Goal: Task Accomplishment & Management: Use online tool/utility

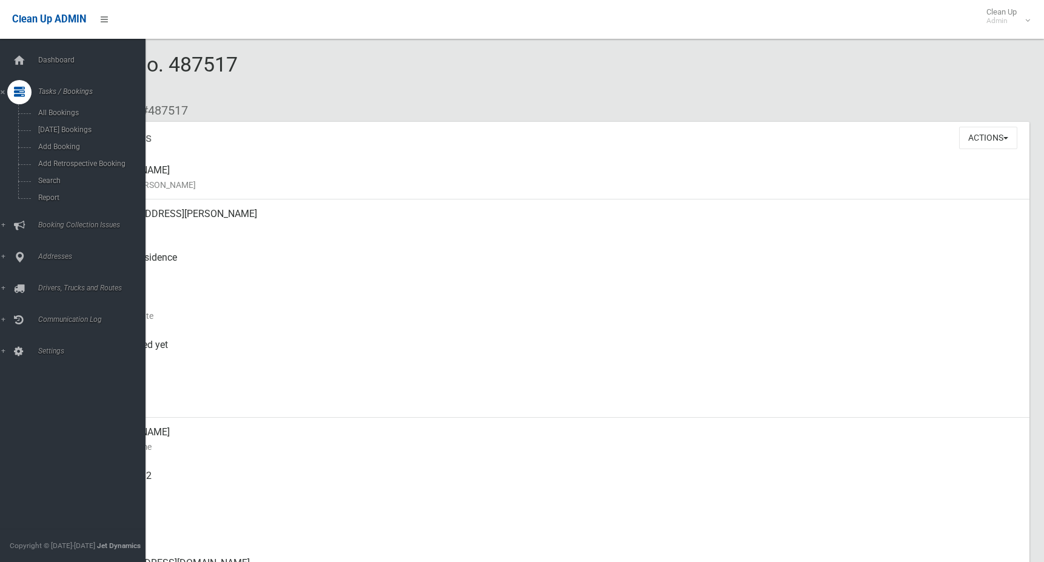
scroll to position [25, 0]
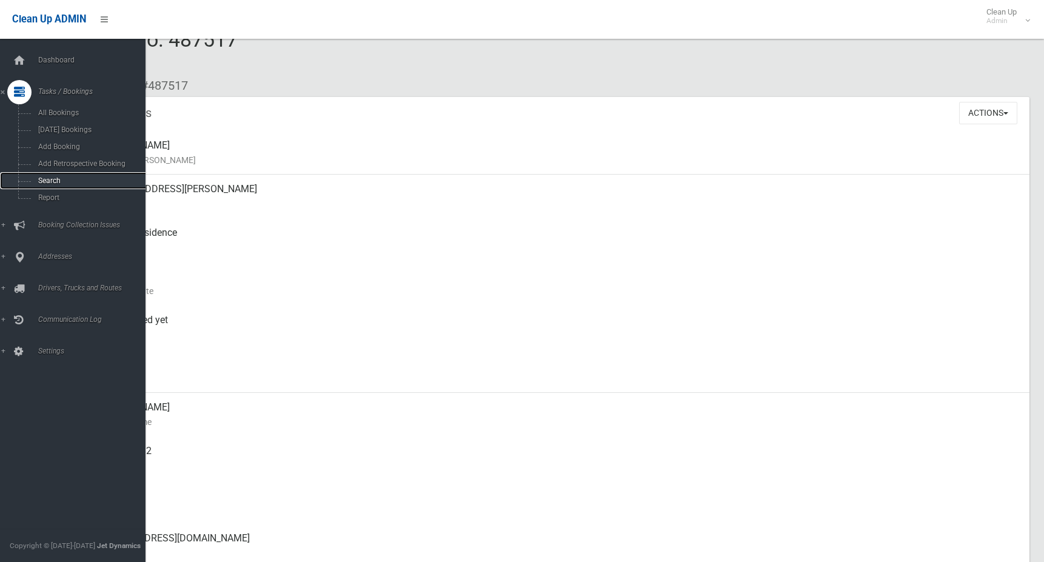
click at [58, 179] on span "Search" at bounding box center [90, 180] width 110 height 8
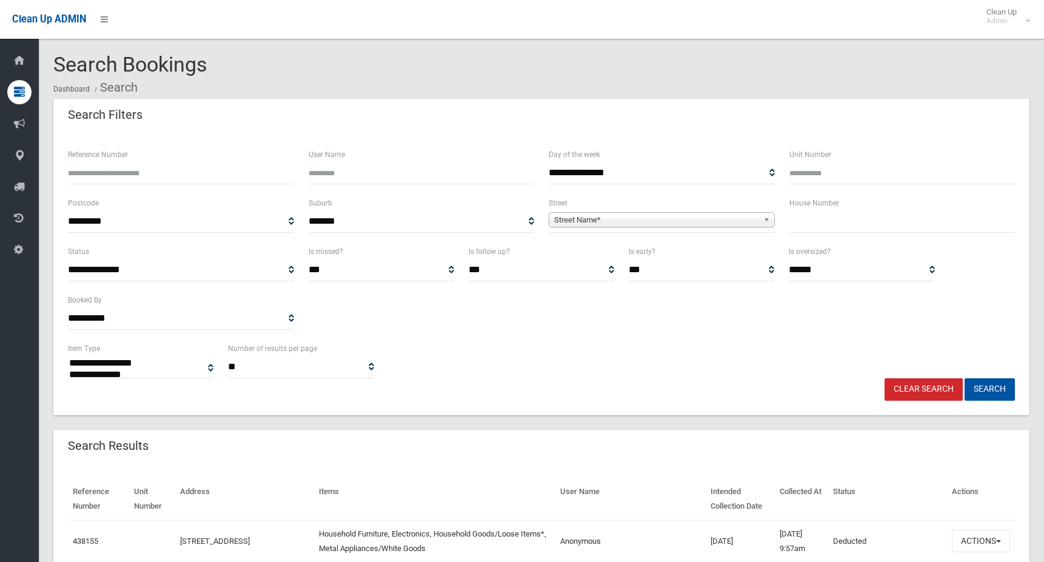
select select
click at [850, 230] on input "text" at bounding box center [902, 221] width 226 height 22
type input "**"
click at [612, 218] on span "Street Name*" at bounding box center [656, 220] width 204 height 15
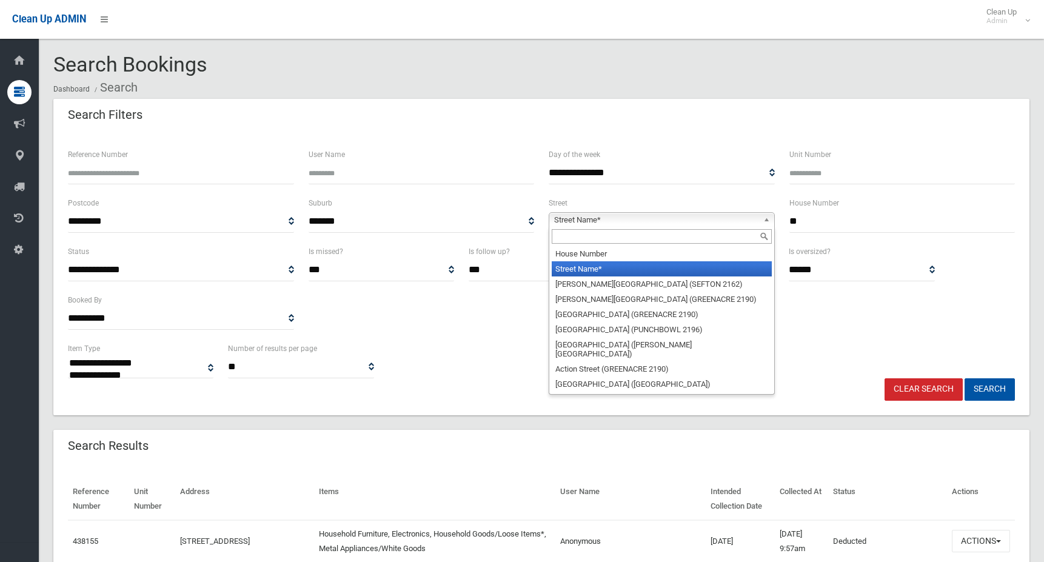
click at [611, 238] on input "text" at bounding box center [662, 236] width 220 height 15
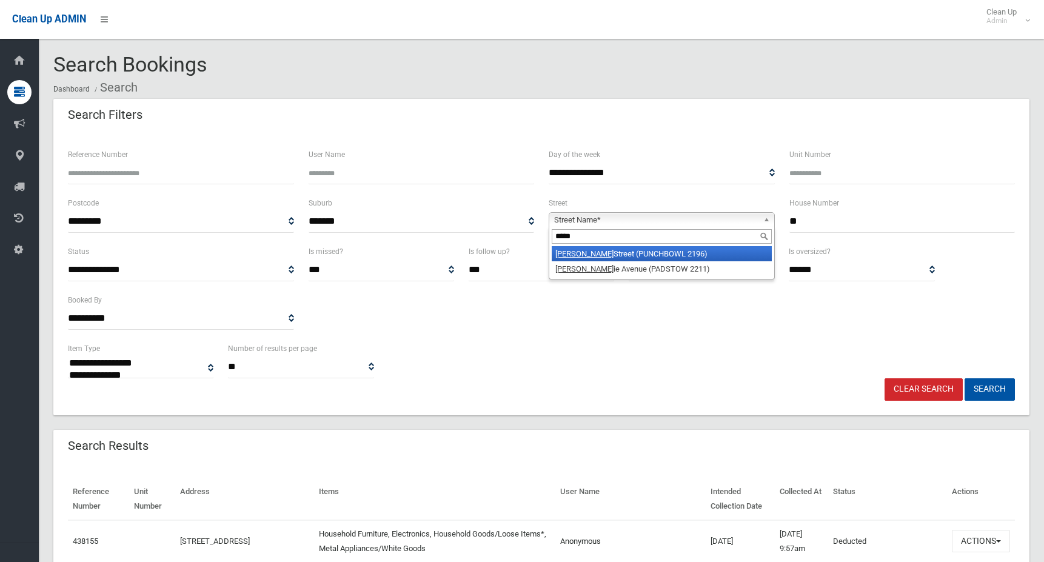
type input "*****"
click at [639, 252] on li "Craig Street (PUNCHBOWL 2196)" at bounding box center [662, 253] width 220 height 15
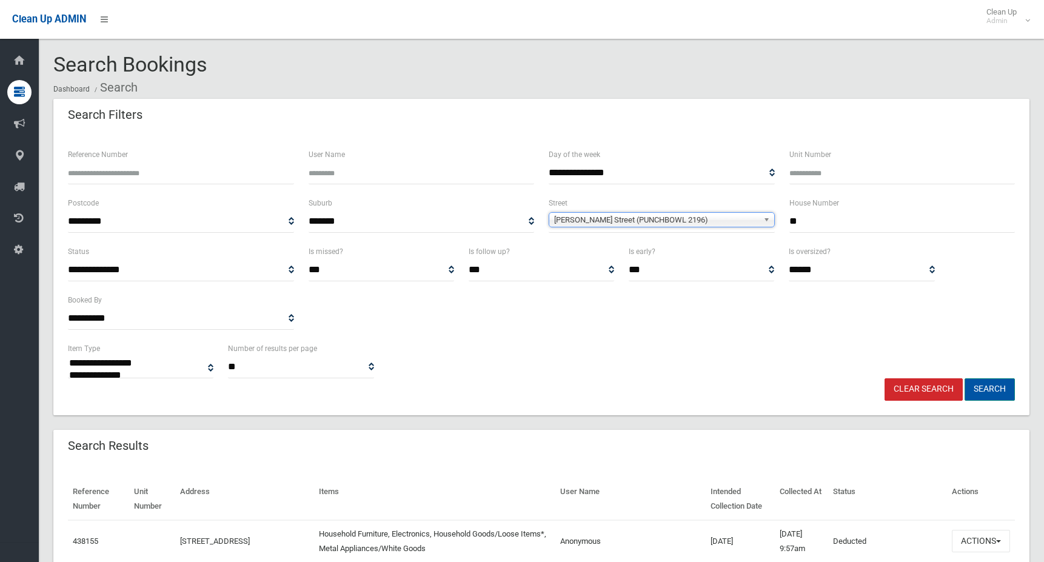
click at [994, 390] on button "Search" at bounding box center [989, 389] width 50 height 22
select select
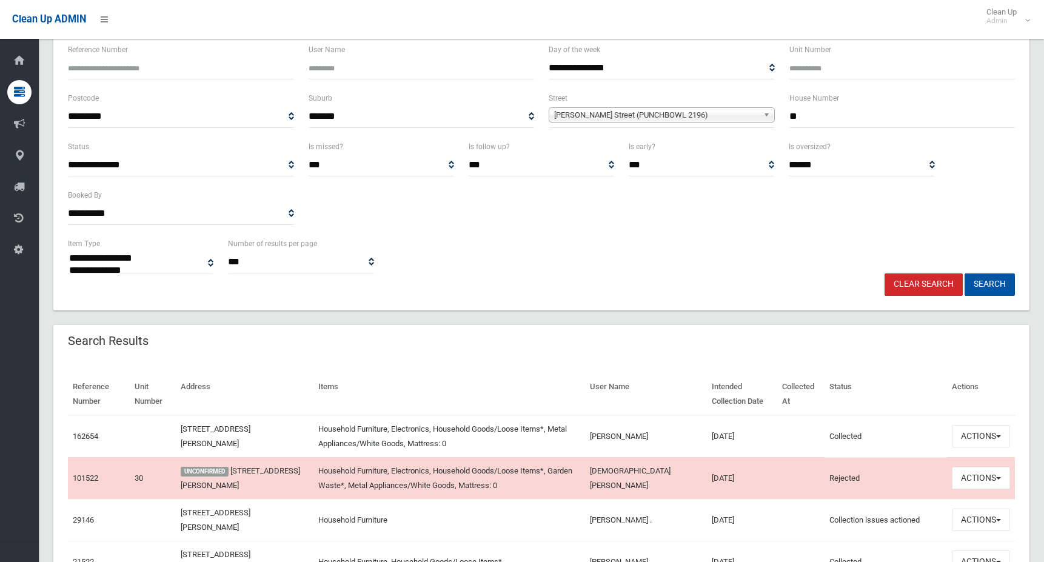
scroll to position [104, 0]
click at [805, 118] on input "**" at bounding box center [902, 117] width 226 height 22
type input "***"
click at [984, 284] on button "Search" at bounding box center [989, 285] width 50 height 22
click at [982, 432] on button "Actions" at bounding box center [980, 436] width 58 height 22
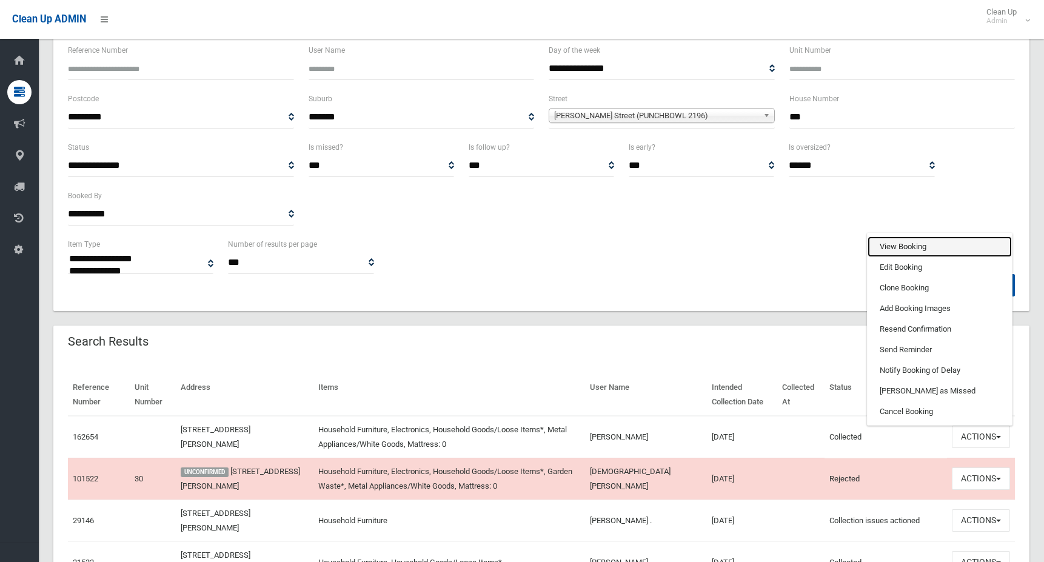
click at [905, 249] on link "View Booking" at bounding box center [939, 246] width 144 height 21
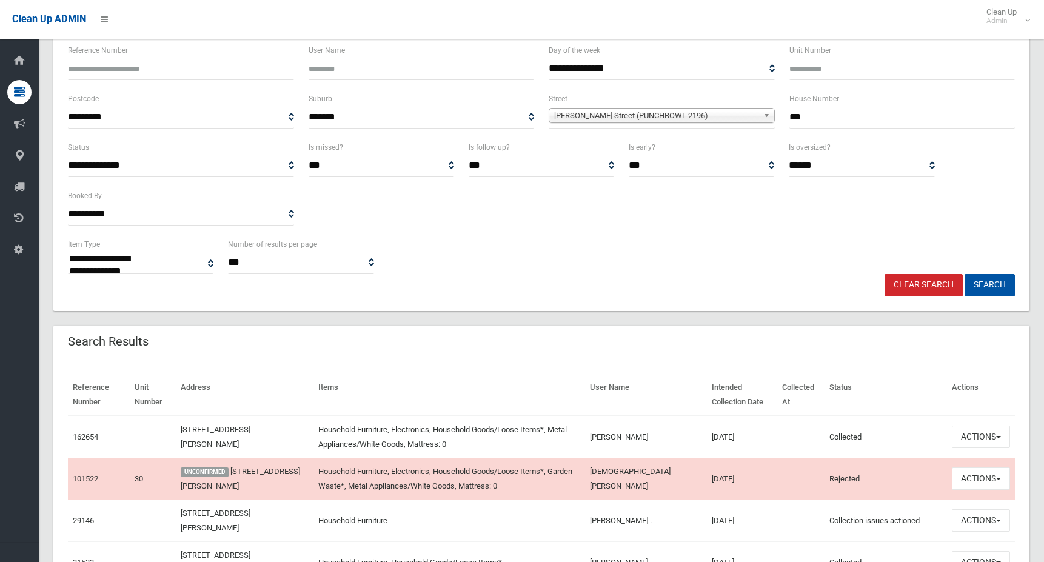
click at [196, 434] on td "30 Craig Street, PUNCHBOWL NSW 2196" at bounding box center [245, 437] width 138 height 42
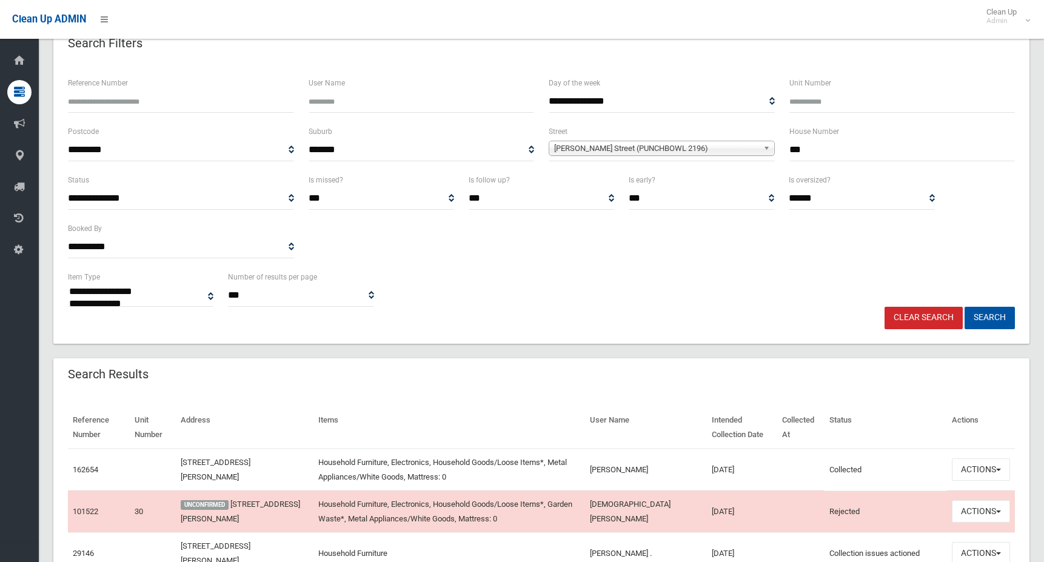
scroll to position [44, 0]
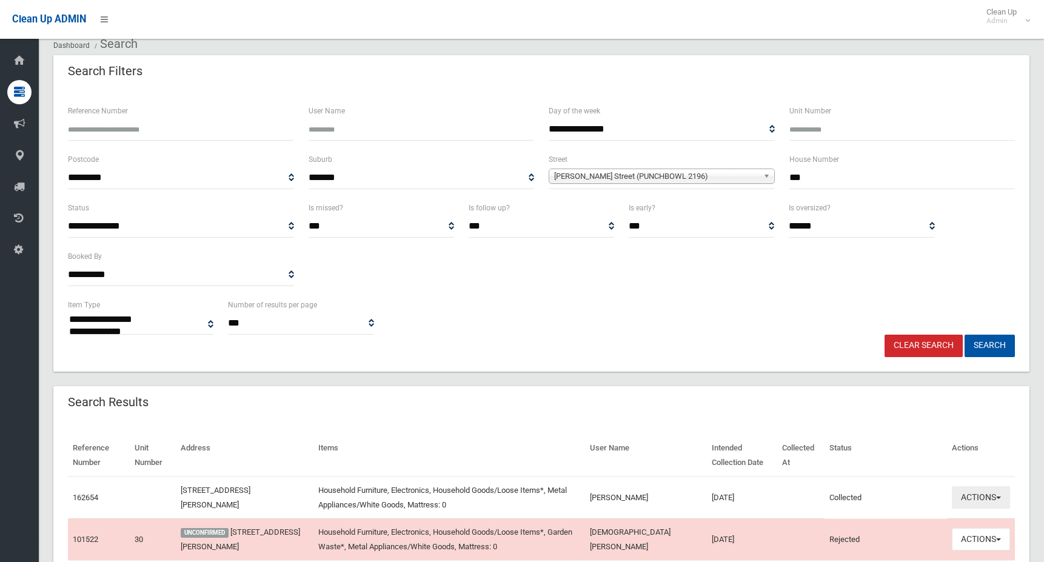
click at [982, 492] on button "Actions" at bounding box center [980, 497] width 58 height 22
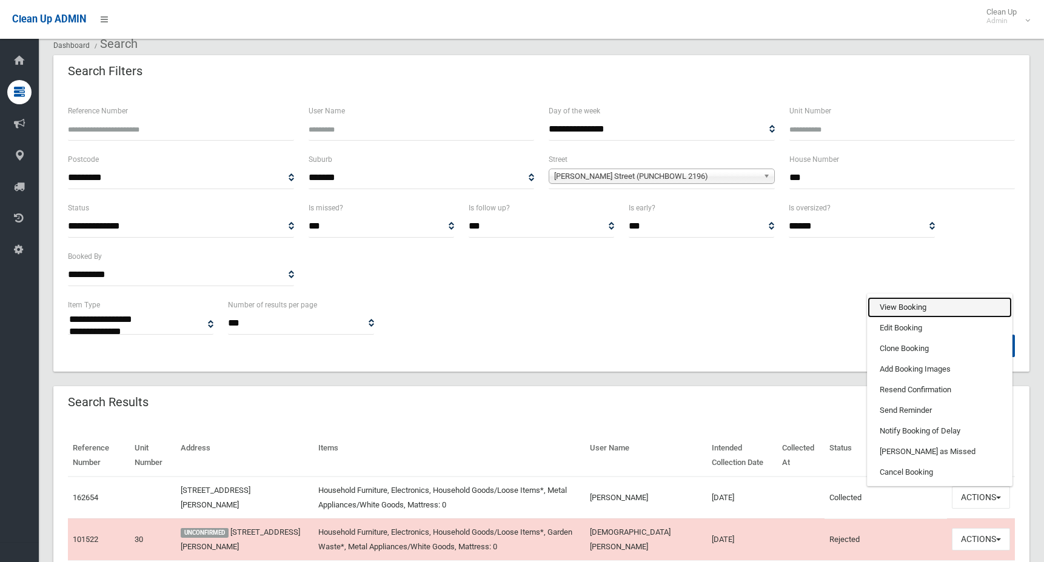
click at [899, 305] on link "View Booking" at bounding box center [939, 307] width 144 height 21
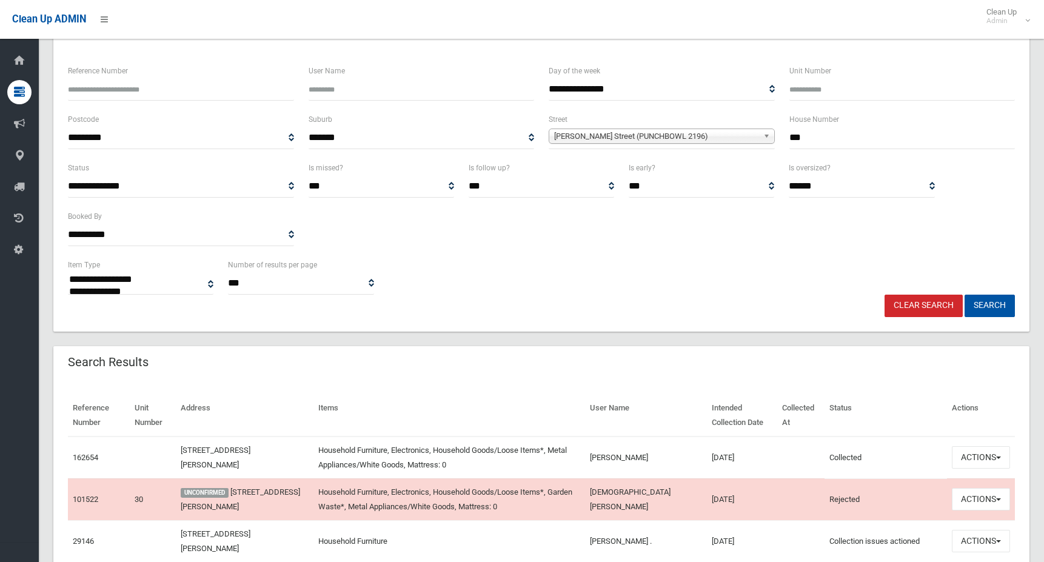
scroll to position [0, 0]
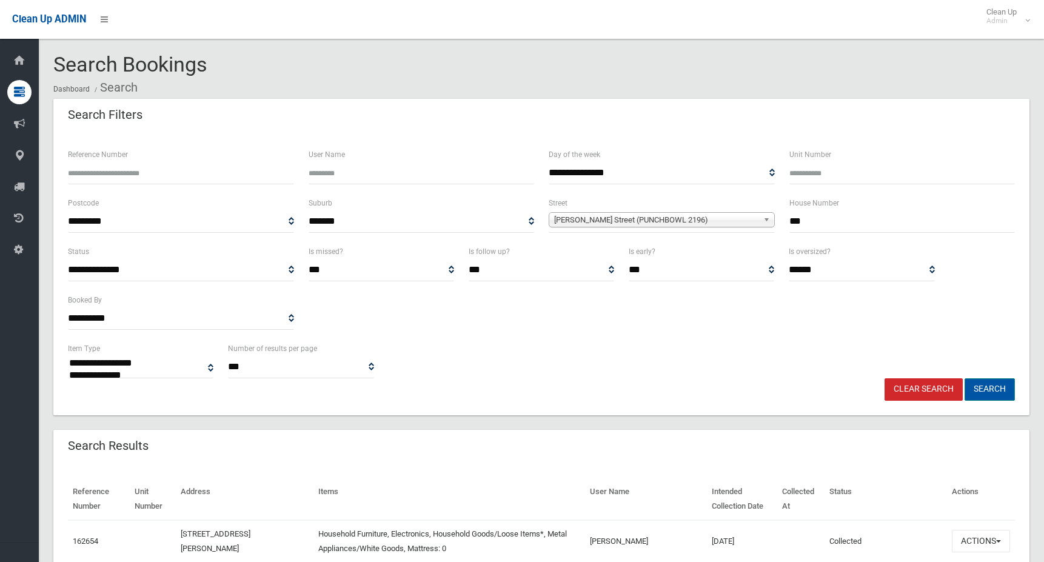
click at [996, 388] on button "Search" at bounding box center [989, 389] width 50 height 22
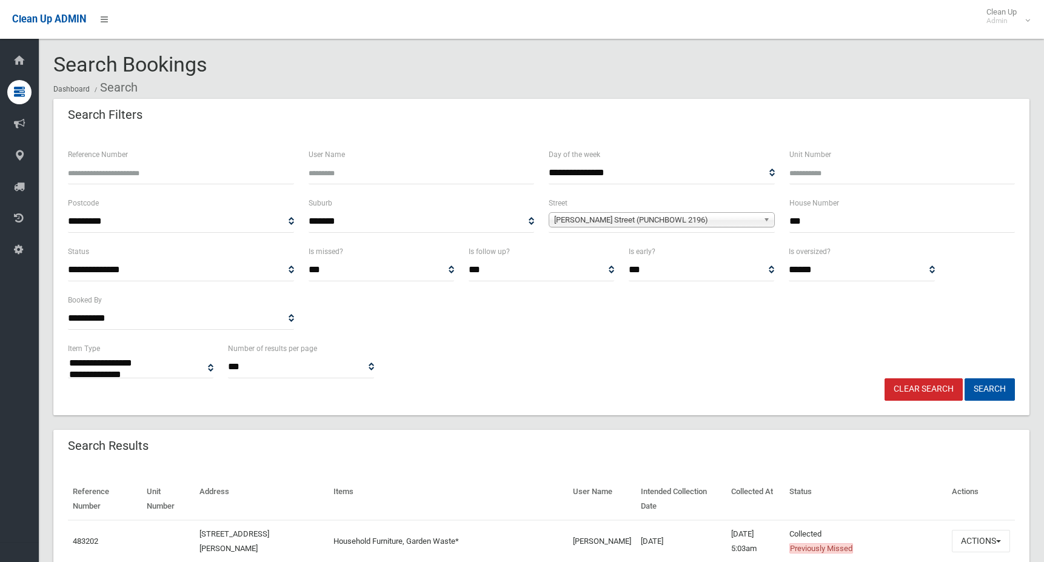
select select
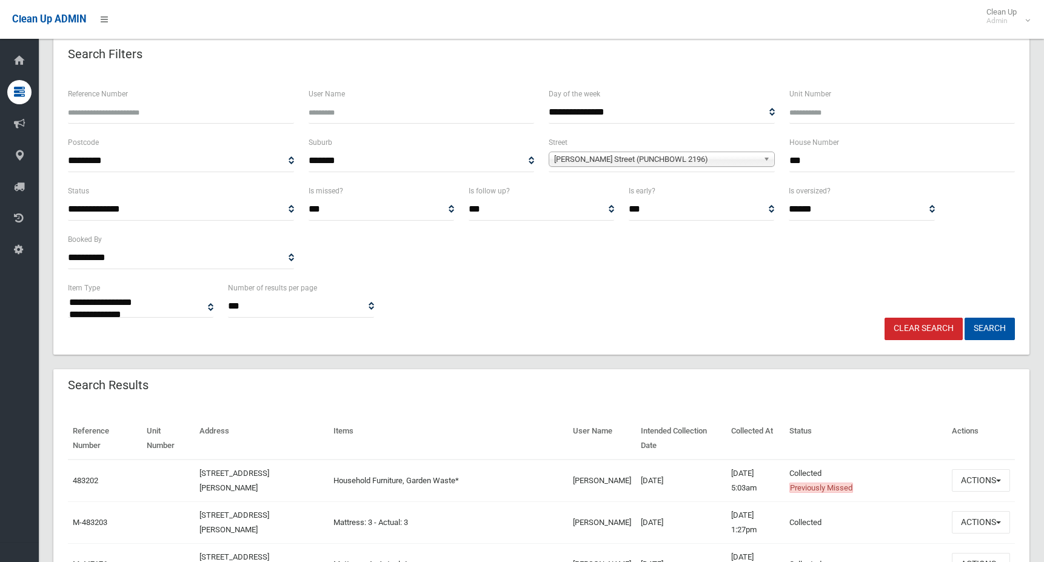
scroll to position [121, 0]
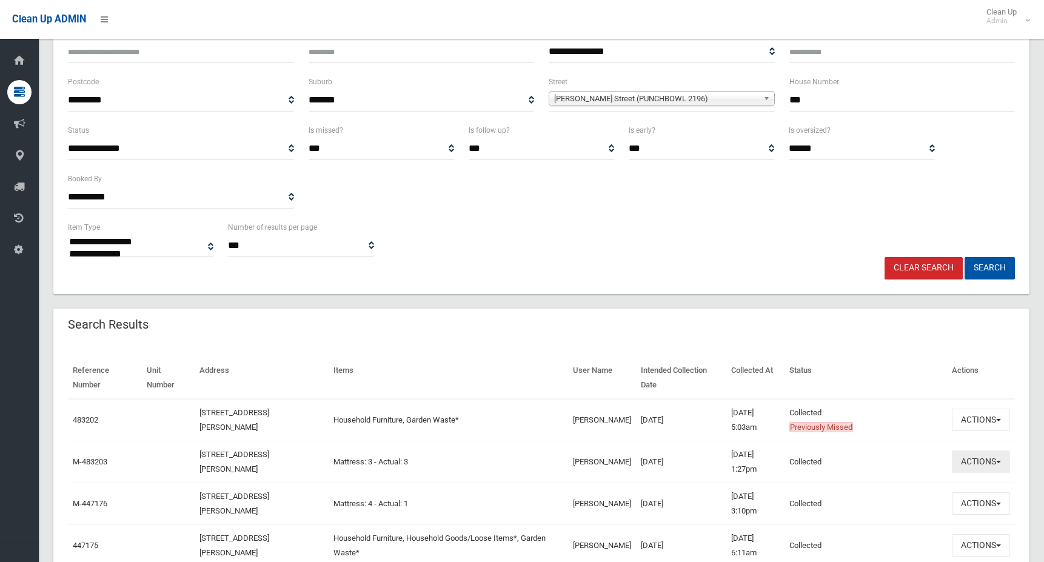
click at [962, 459] on button "Actions" at bounding box center [980, 461] width 58 height 22
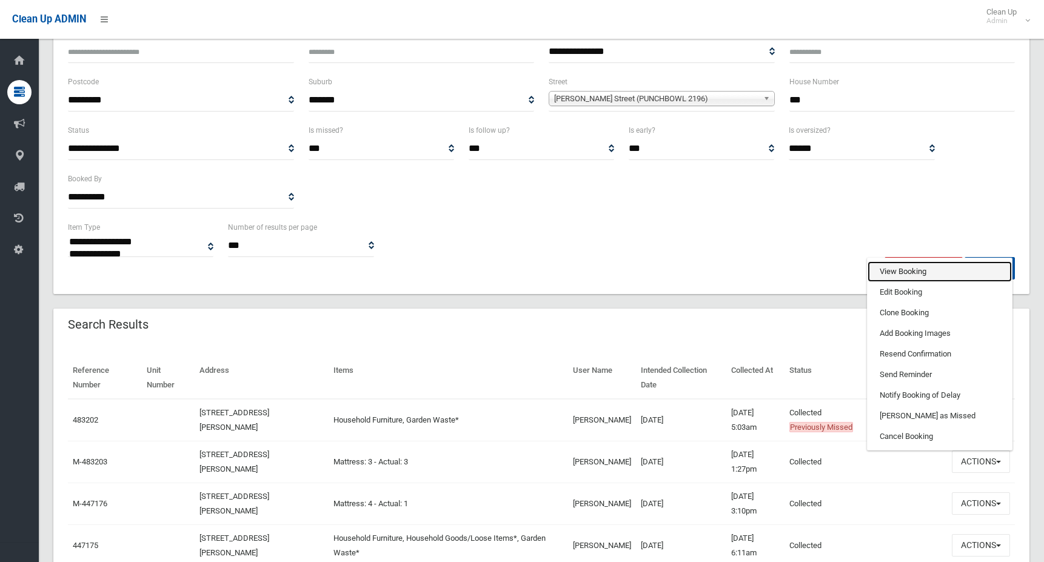
click at [917, 272] on link "View Booking" at bounding box center [939, 271] width 144 height 21
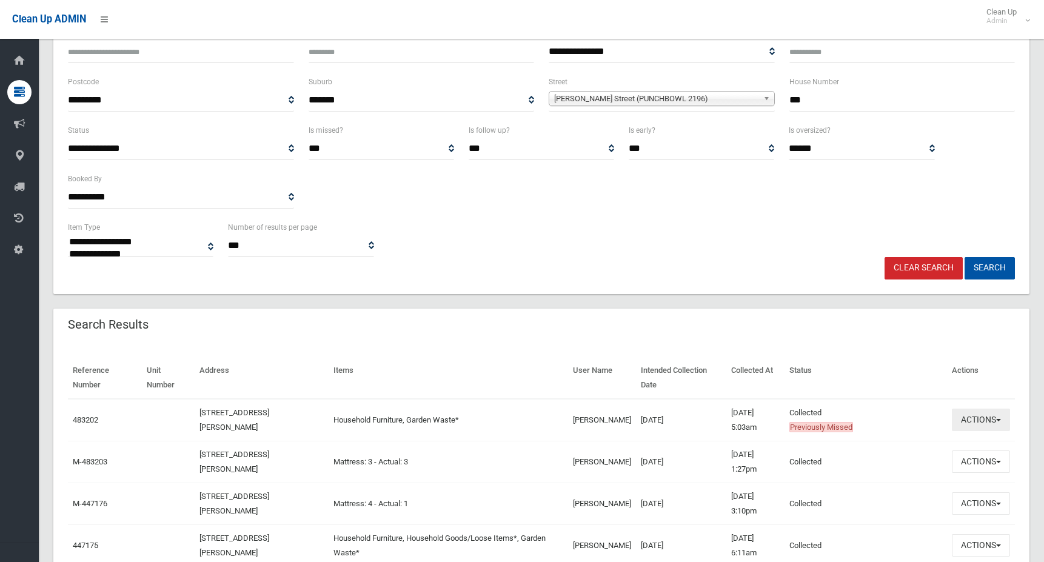
click at [982, 422] on button "Actions" at bounding box center [980, 419] width 58 height 22
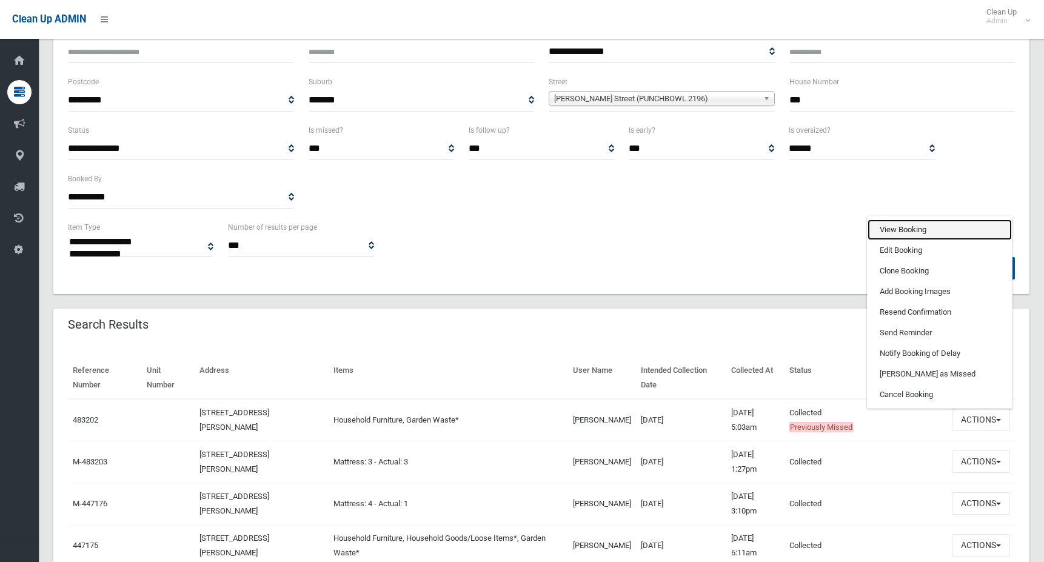
click at [908, 229] on link "View Booking" at bounding box center [939, 229] width 144 height 21
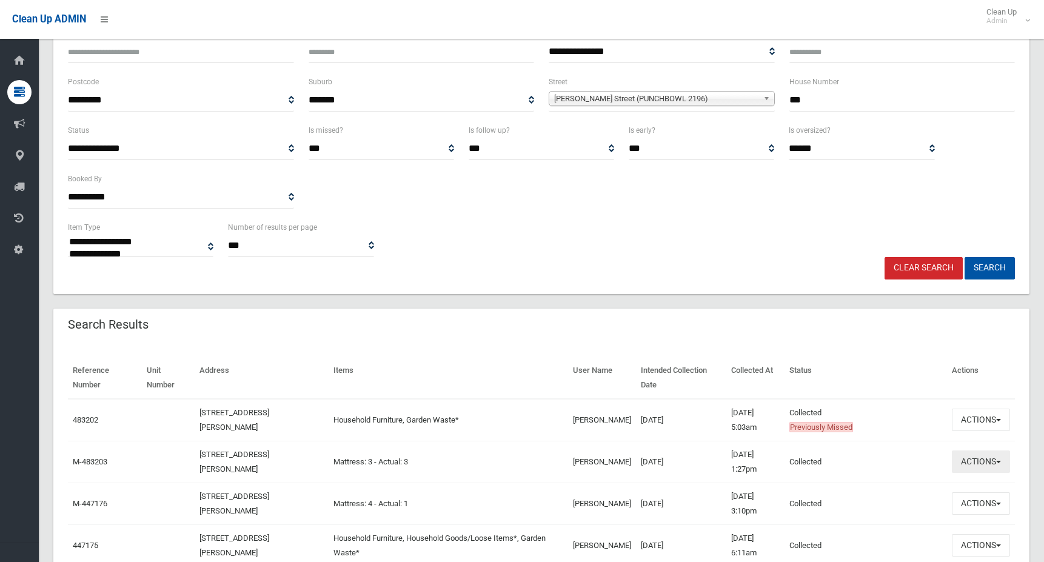
click at [980, 464] on button "Actions" at bounding box center [980, 461] width 58 height 22
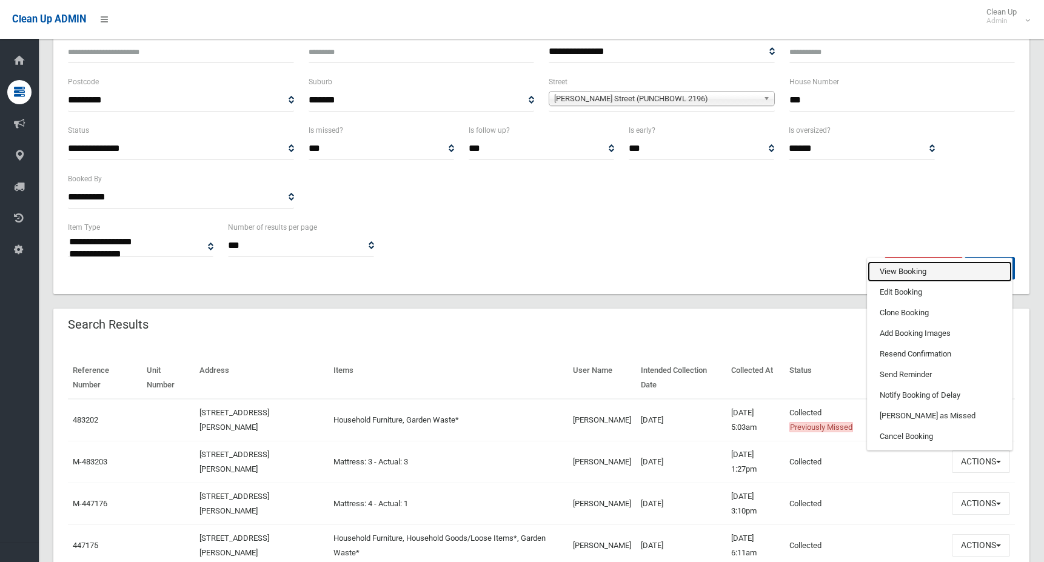
click at [899, 269] on link "View Booking" at bounding box center [939, 271] width 144 height 21
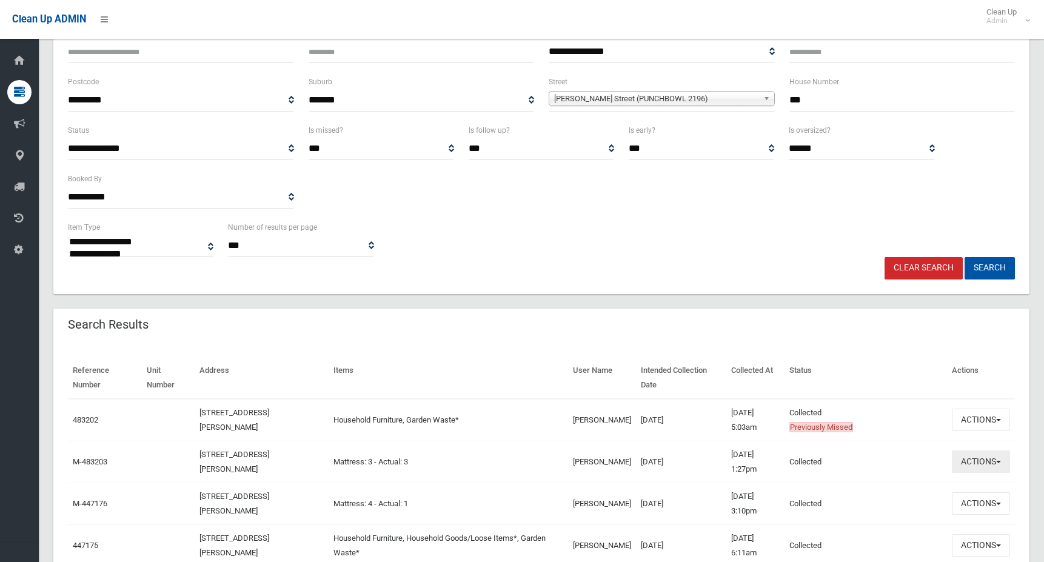
click at [978, 465] on button "Actions" at bounding box center [980, 461] width 58 height 22
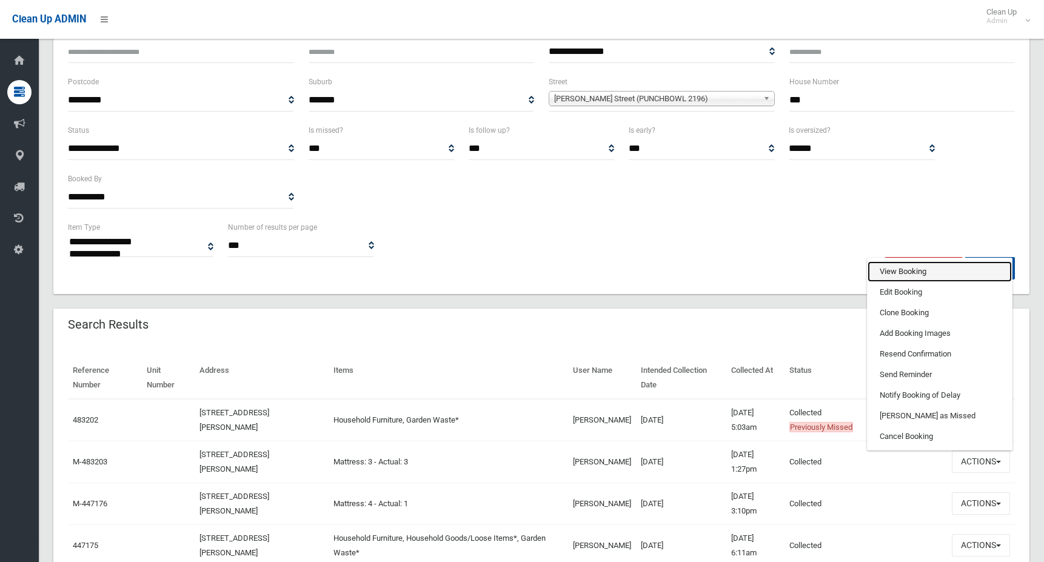
click at [908, 270] on link "View Booking" at bounding box center [939, 271] width 144 height 21
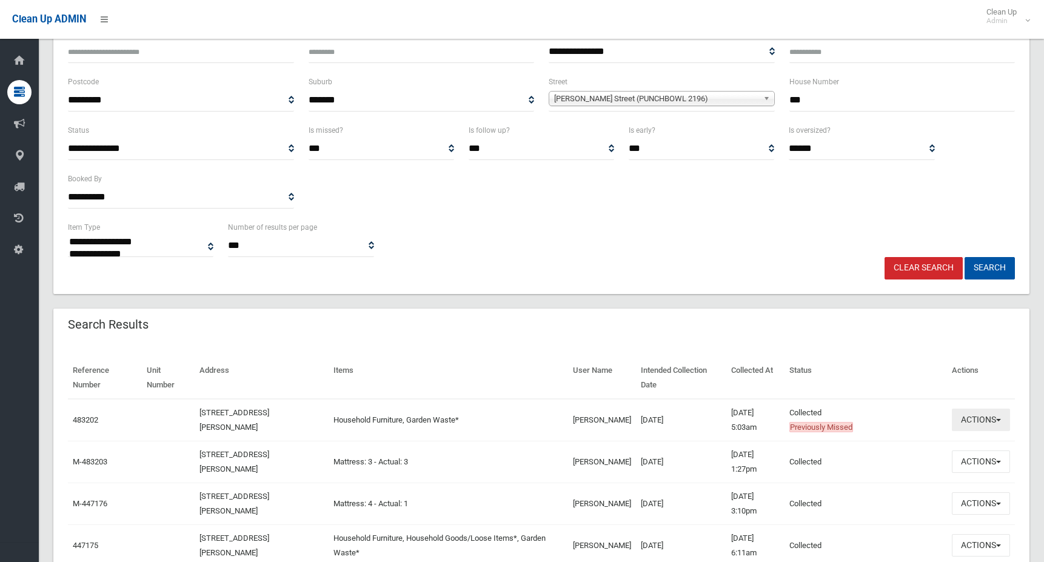
click at [970, 424] on button "Actions" at bounding box center [980, 419] width 58 height 22
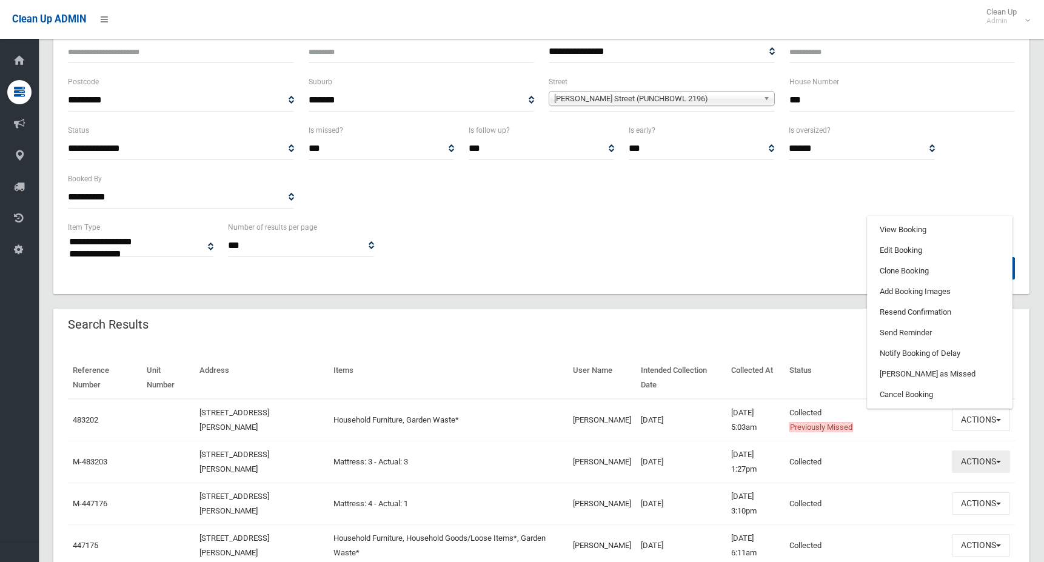
click at [982, 462] on button "Actions" at bounding box center [980, 461] width 58 height 22
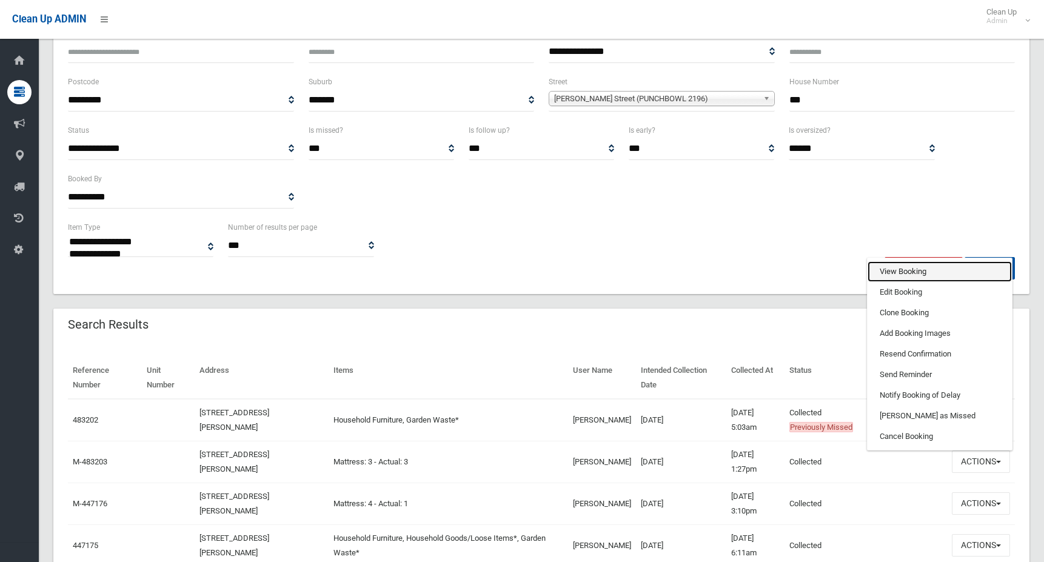
click at [904, 276] on link "View Booking" at bounding box center [939, 271] width 144 height 21
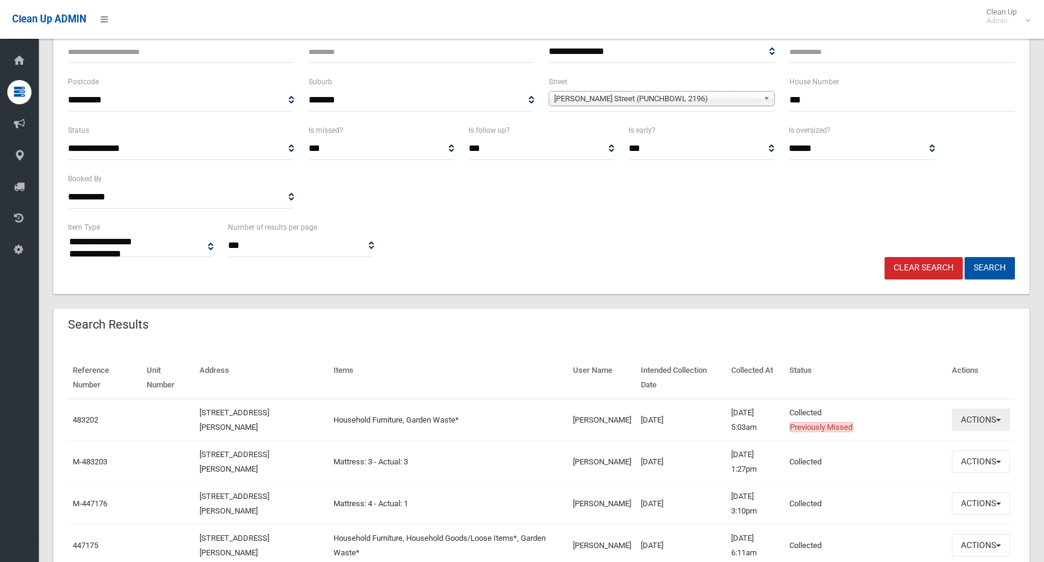
click at [987, 422] on button "Actions" at bounding box center [980, 419] width 58 height 22
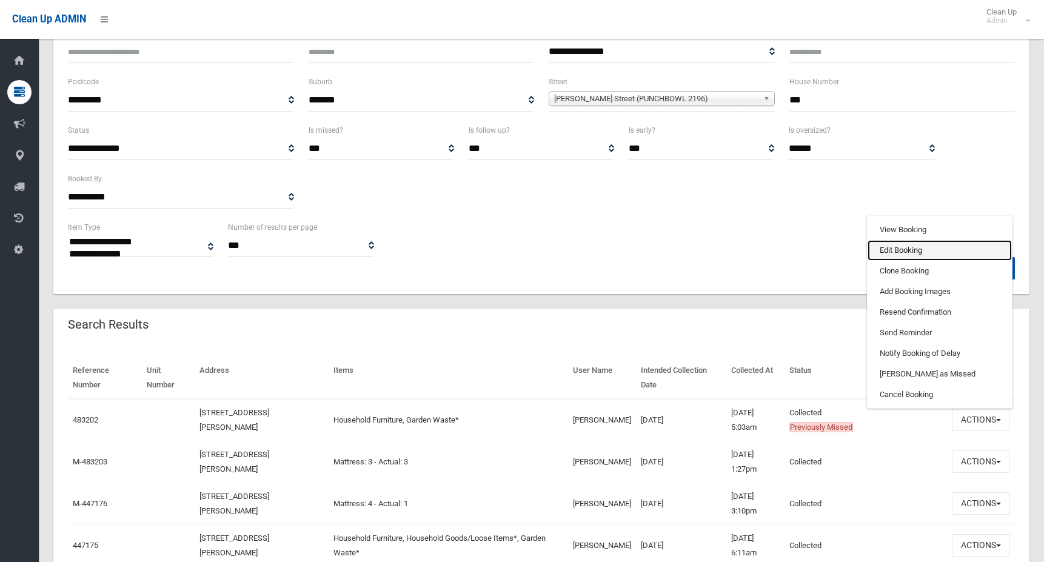
click at [903, 252] on link "Edit Booking" at bounding box center [939, 250] width 144 height 21
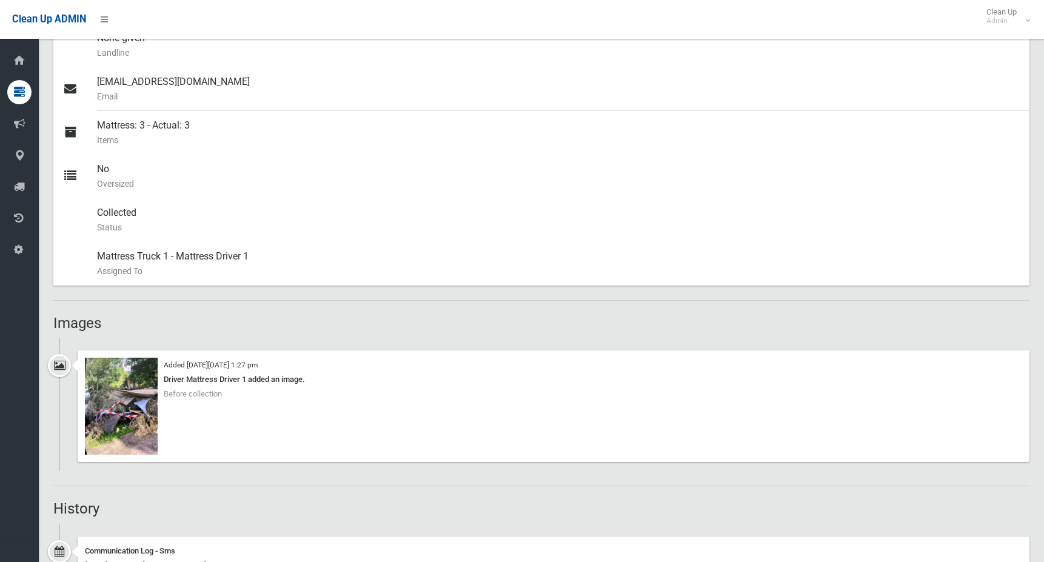
scroll to position [485, 0]
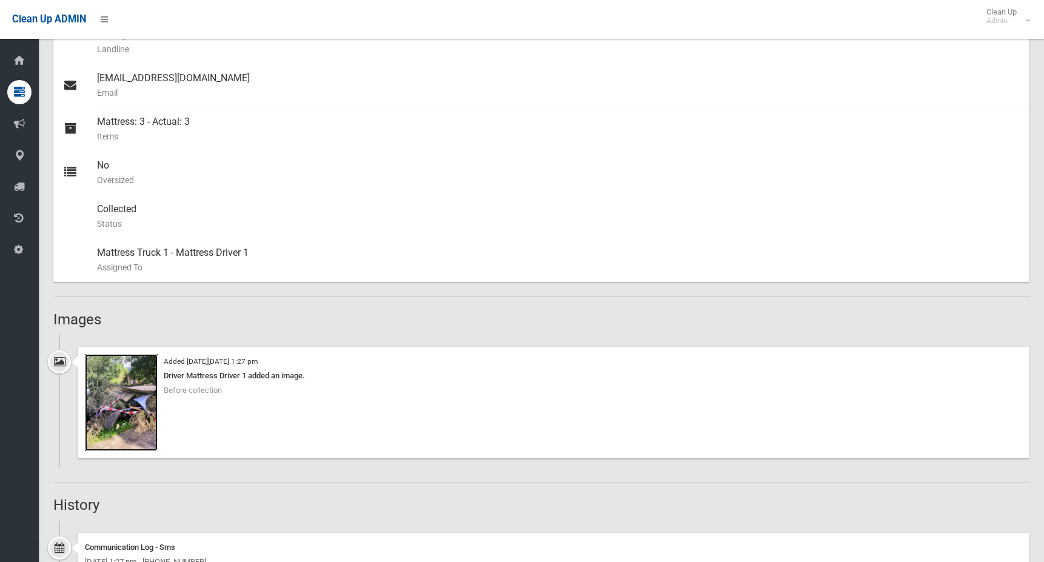
click at [121, 410] on img at bounding box center [121, 402] width 73 height 97
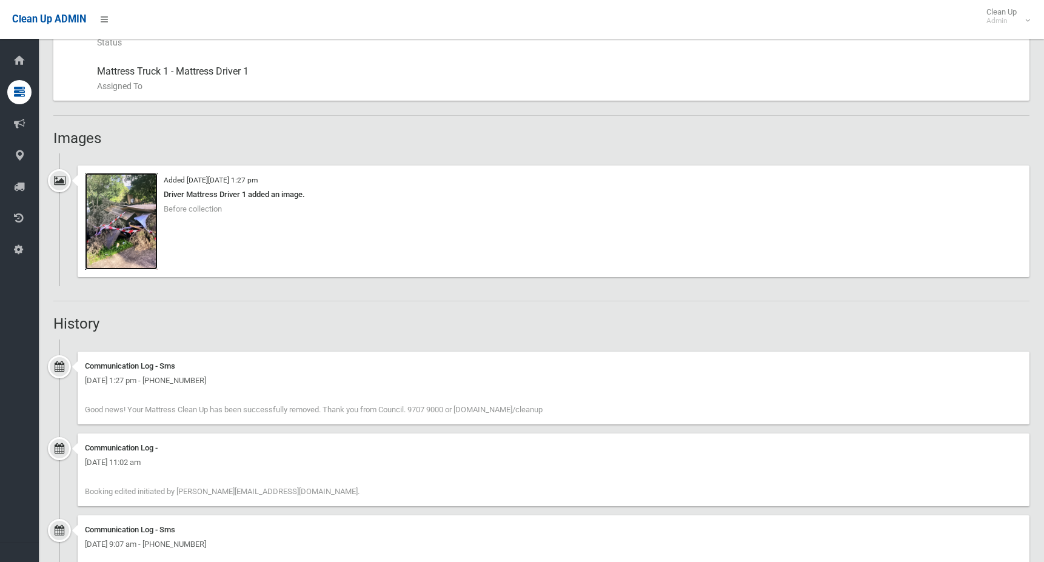
scroll to position [665, 0]
click at [132, 228] on img at bounding box center [121, 221] width 73 height 97
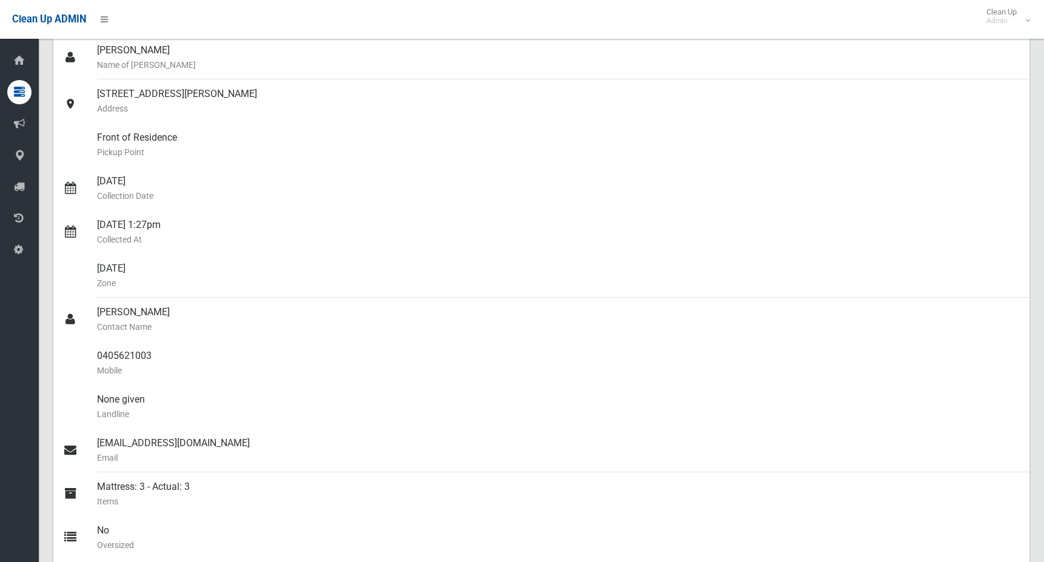
scroll to position [0, 0]
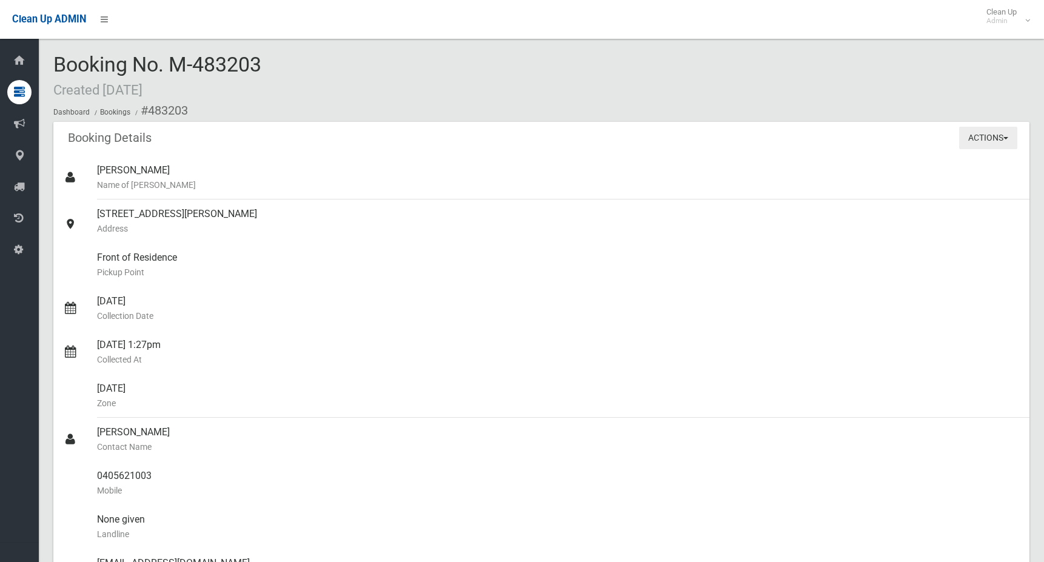
click at [973, 137] on button "Actions" at bounding box center [988, 138] width 58 height 22
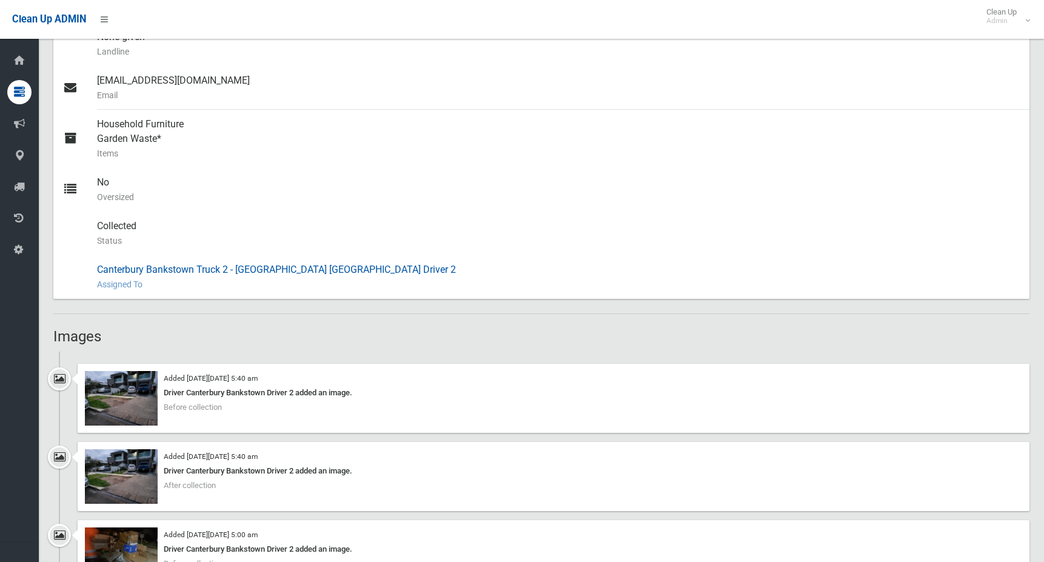
scroll to position [485, 0]
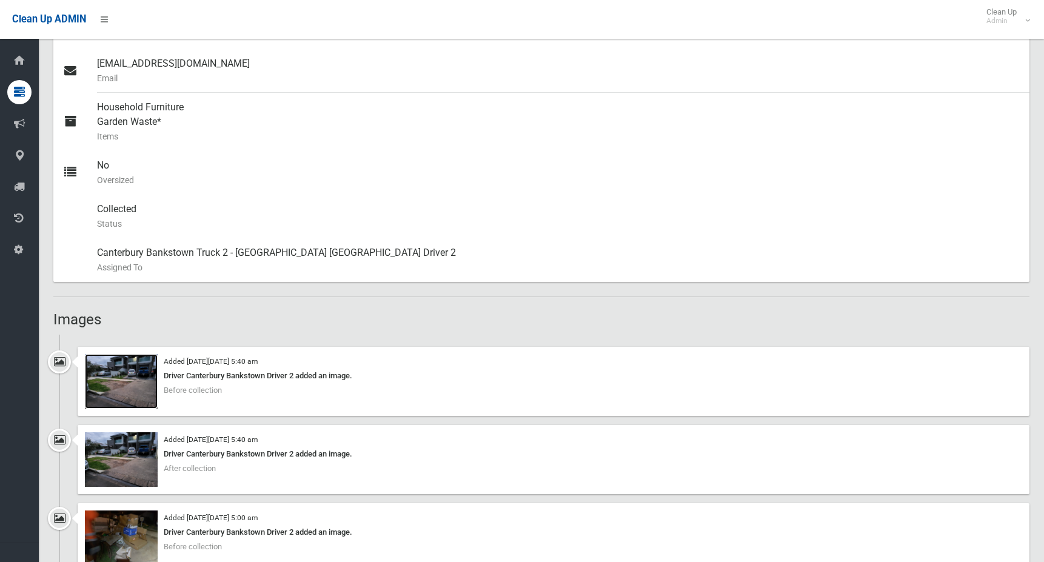
click at [124, 375] on img at bounding box center [121, 381] width 73 height 55
click at [134, 464] on img at bounding box center [121, 459] width 73 height 55
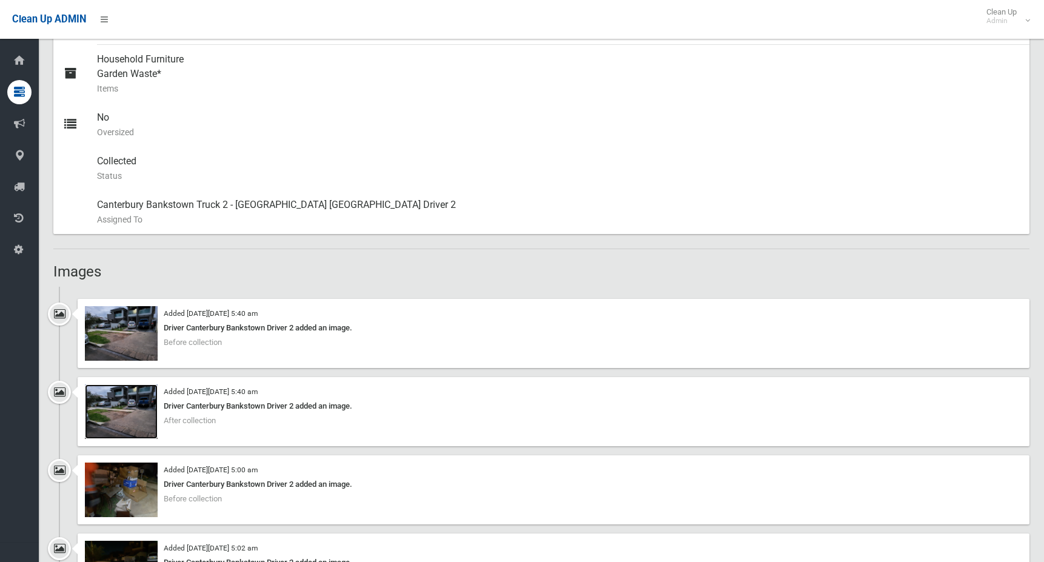
scroll to position [606, 0]
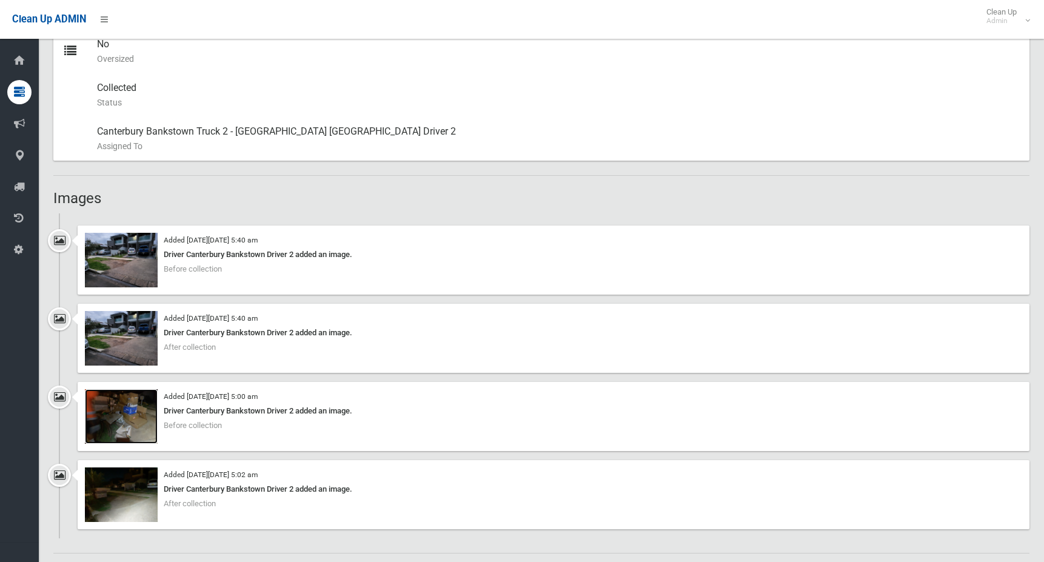
click at [152, 423] on img at bounding box center [121, 416] width 73 height 55
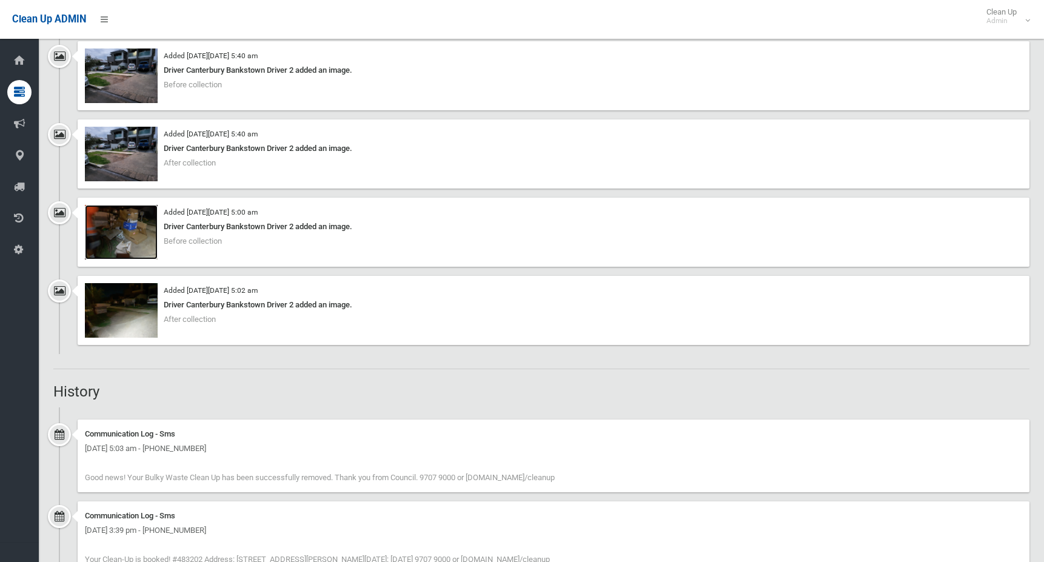
scroll to position [782, 0]
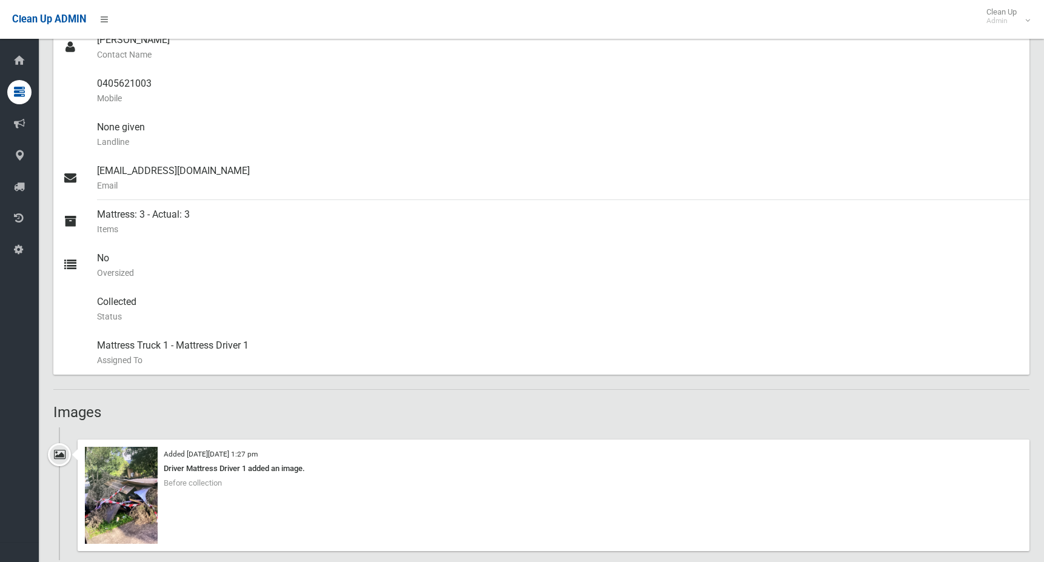
scroll to position [667, 0]
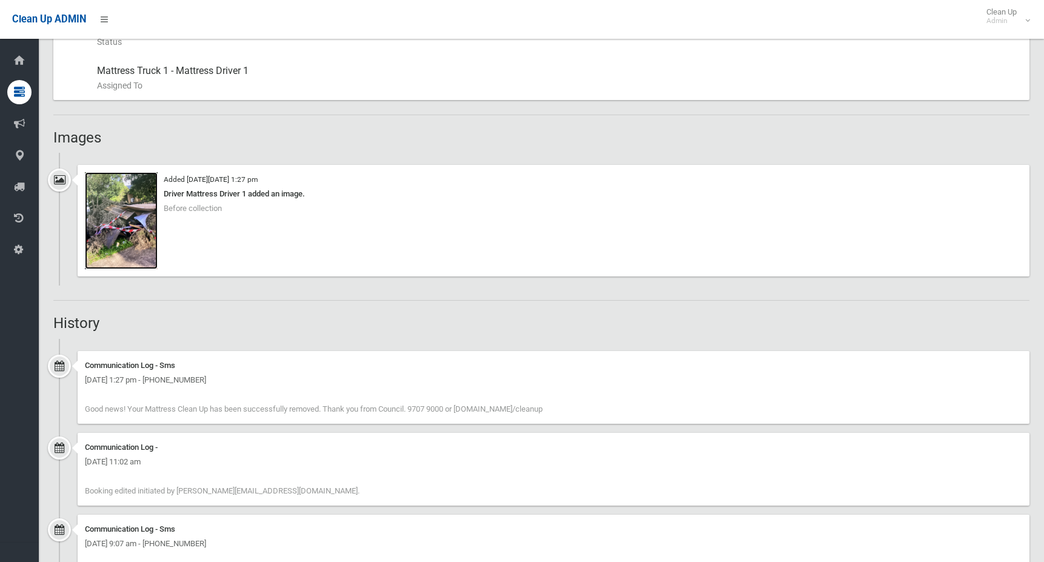
click at [123, 236] on img at bounding box center [121, 220] width 73 height 97
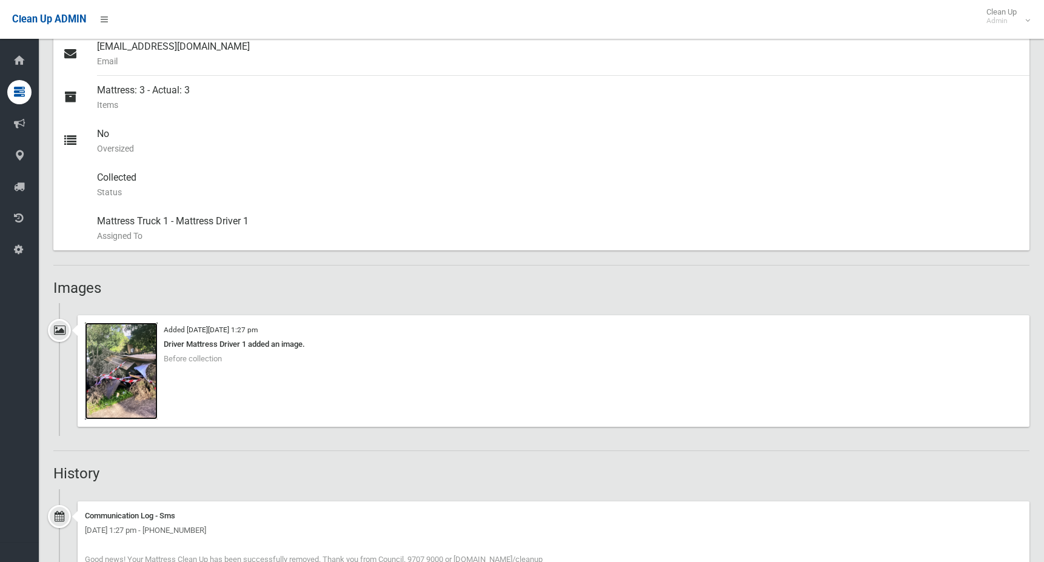
scroll to position [485, 0]
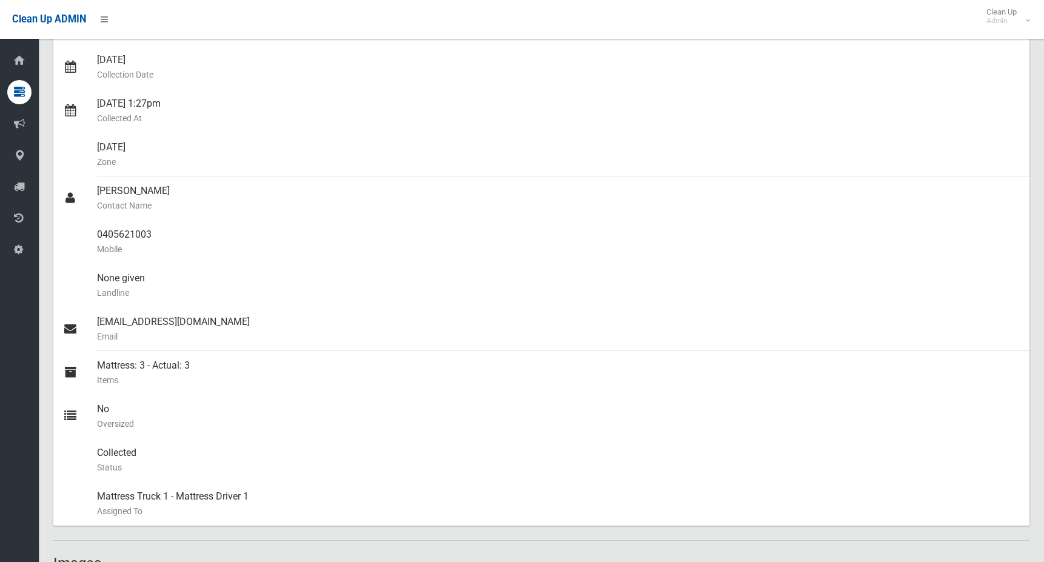
scroll to position [61, 0]
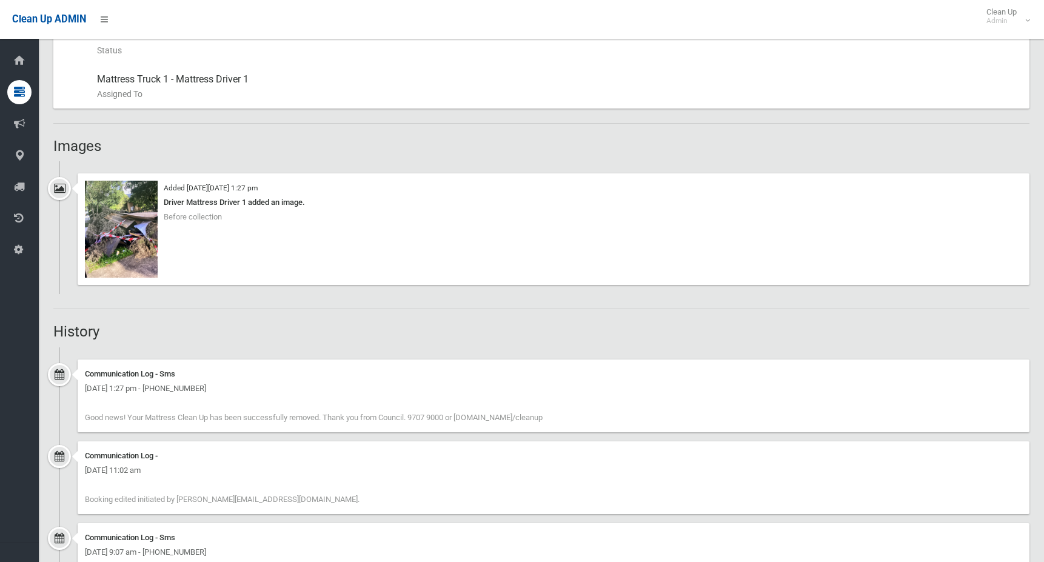
scroll to position [667, 0]
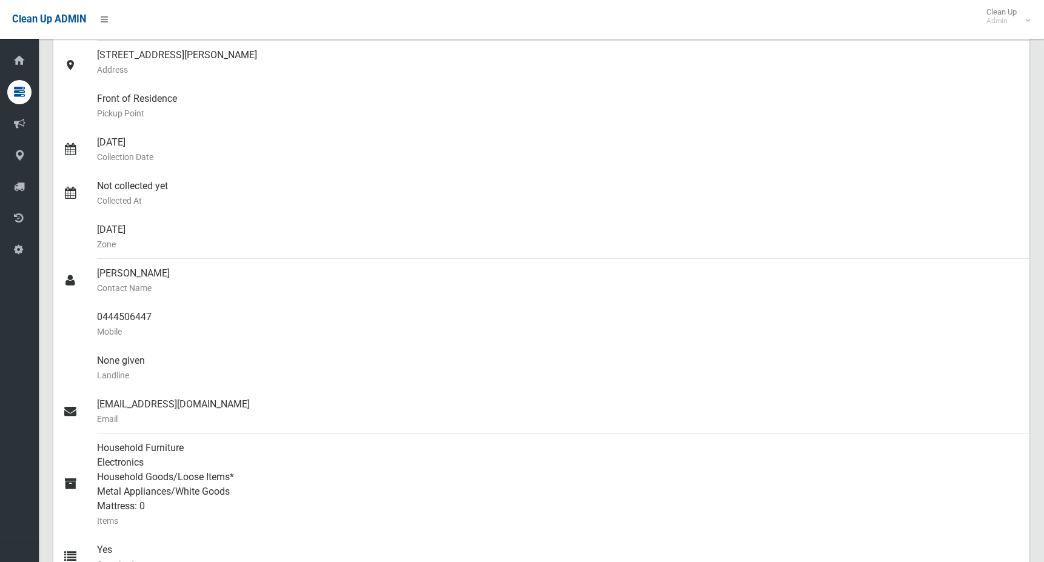
scroll to position [35, 0]
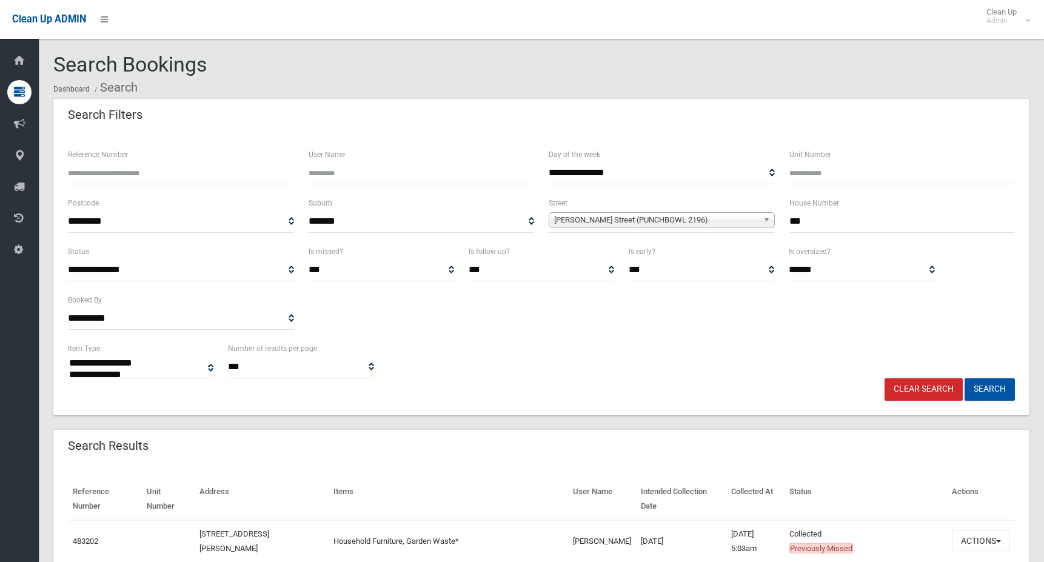
select select
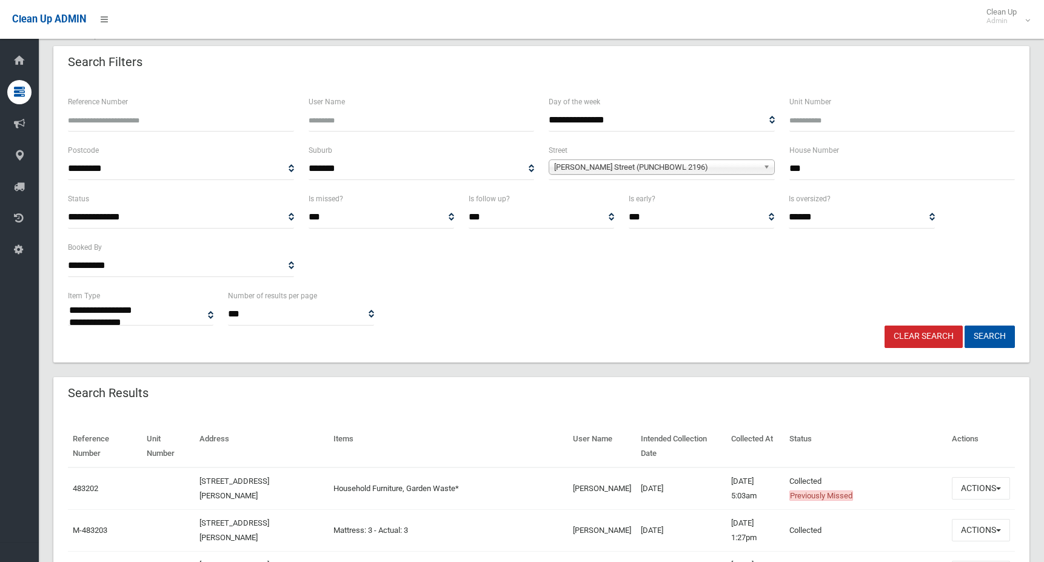
scroll to position [121, 0]
